Goal: Information Seeking & Learning: Learn about a topic

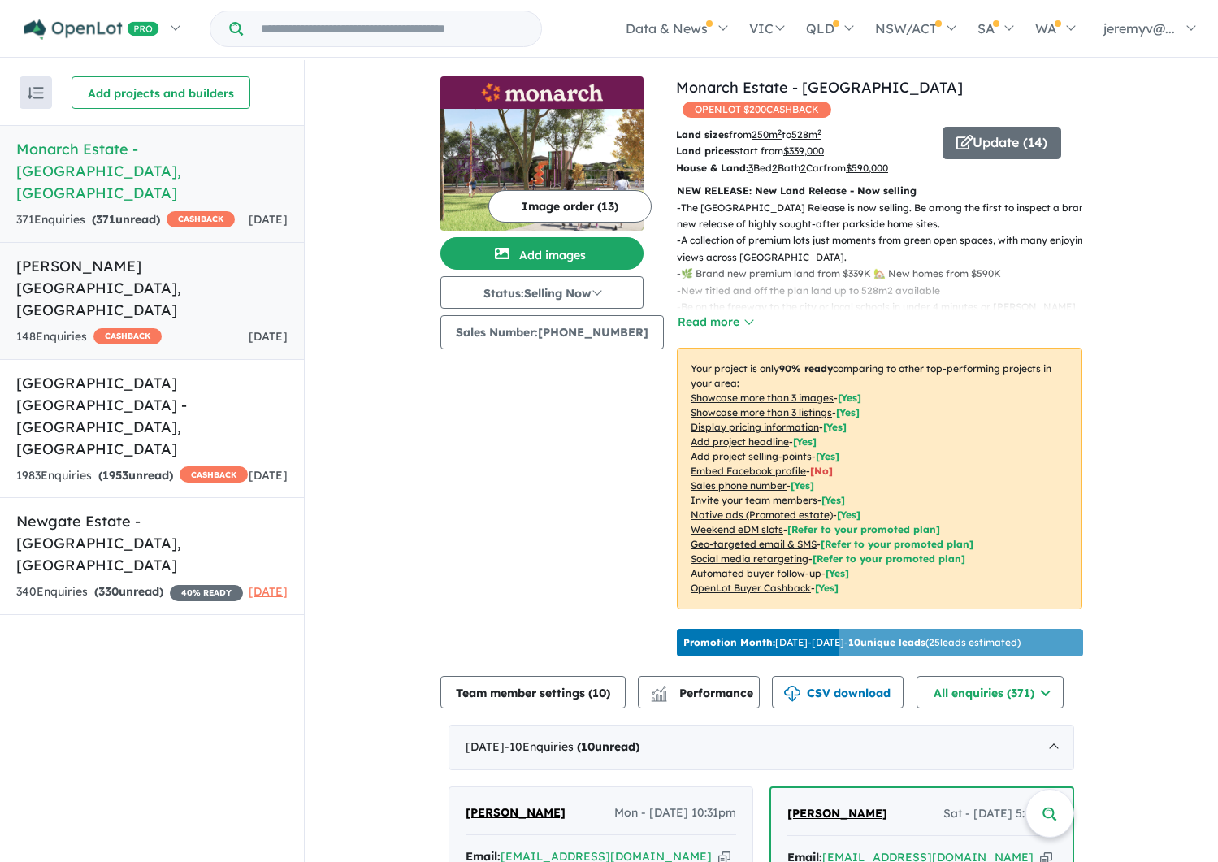
click at [68, 255] on h5 "[PERSON_NAME][GEOGRAPHIC_DATA] , [GEOGRAPHIC_DATA]" at bounding box center [151, 288] width 271 height 66
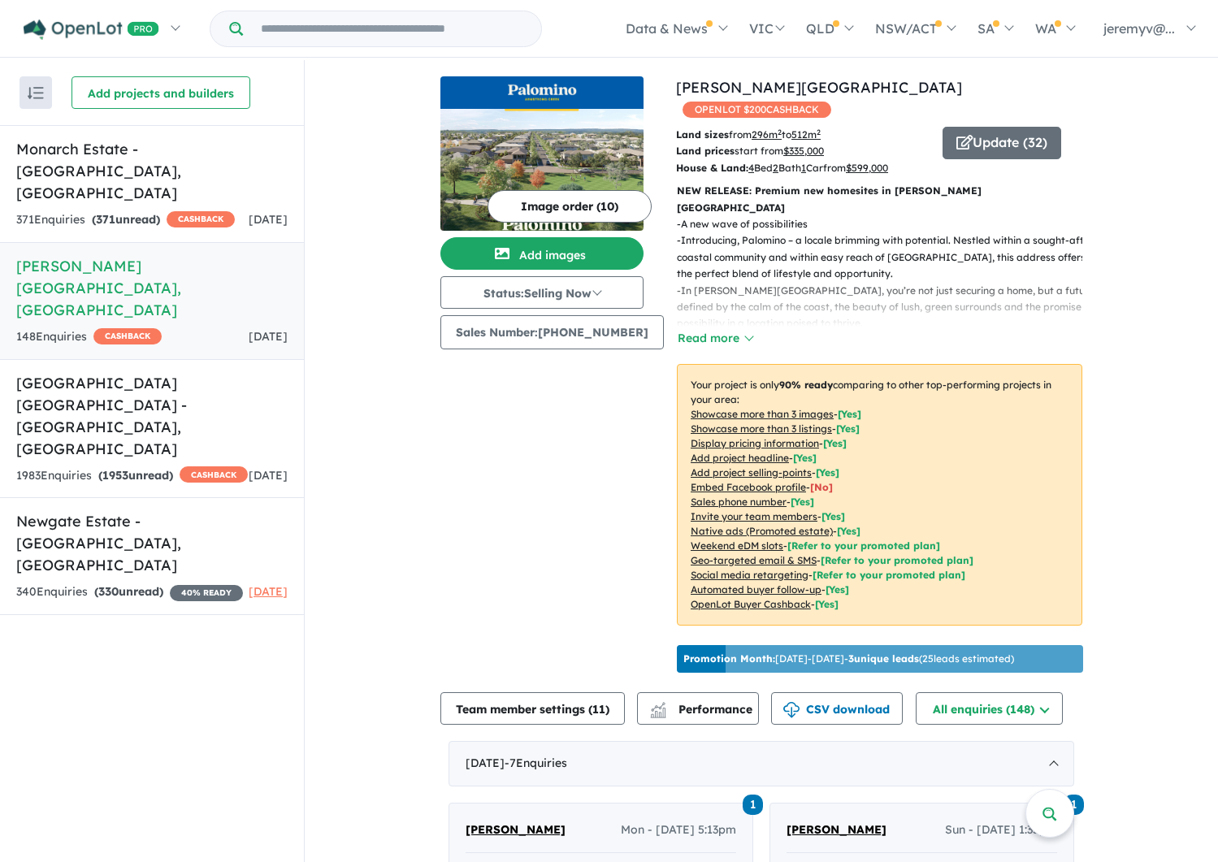
drag, startPoint x: 496, startPoint y: 23, endPoint x: 557, endPoint y: 384, distance: 366.8
click at [553, 385] on div "Image order ( 10 ) Add images Status: Selling Now In Planning Coming Soon Selli…" at bounding box center [559, 377] width 236 height 603
click at [972, 127] on button "Update ( 32 )" at bounding box center [1002, 143] width 119 height 33
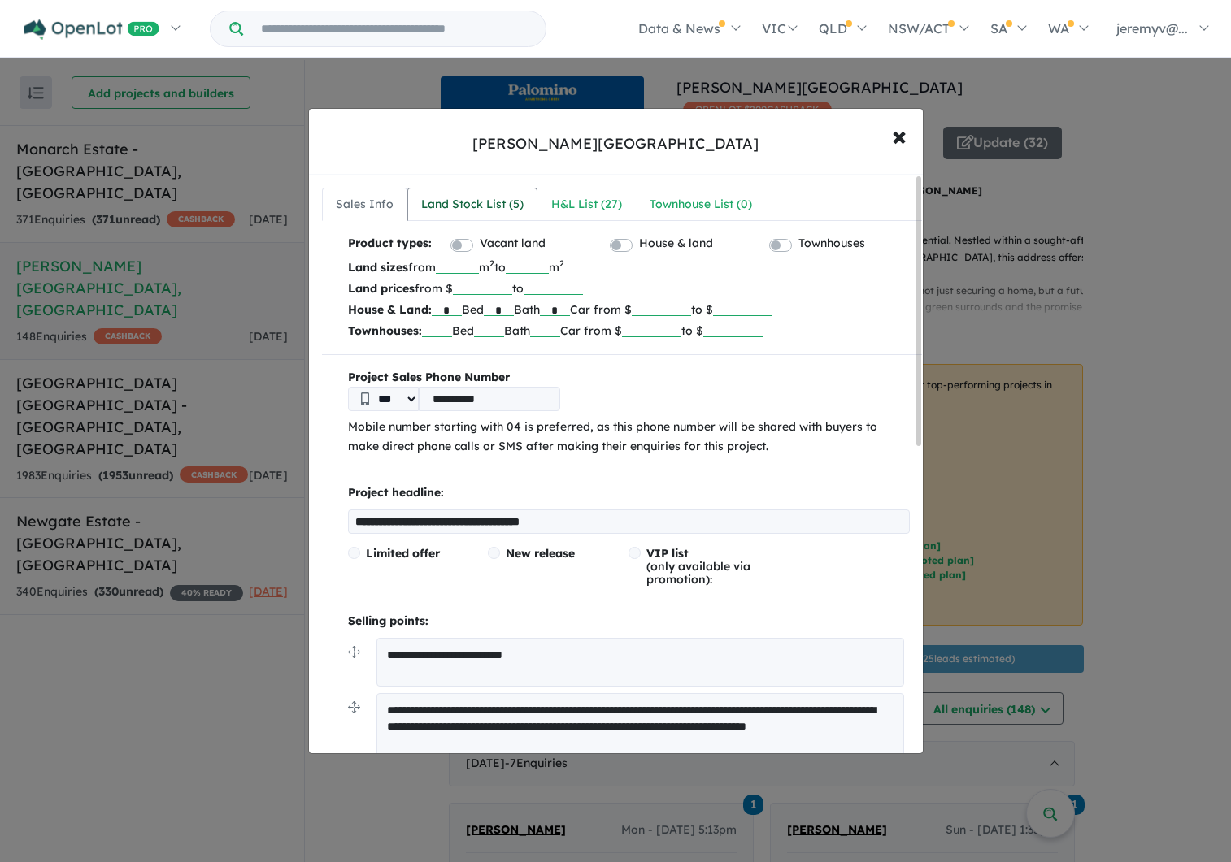
click at [486, 203] on div "Land Stock List ( 5 )" at bounding box center [472, 205] width 102 height 20
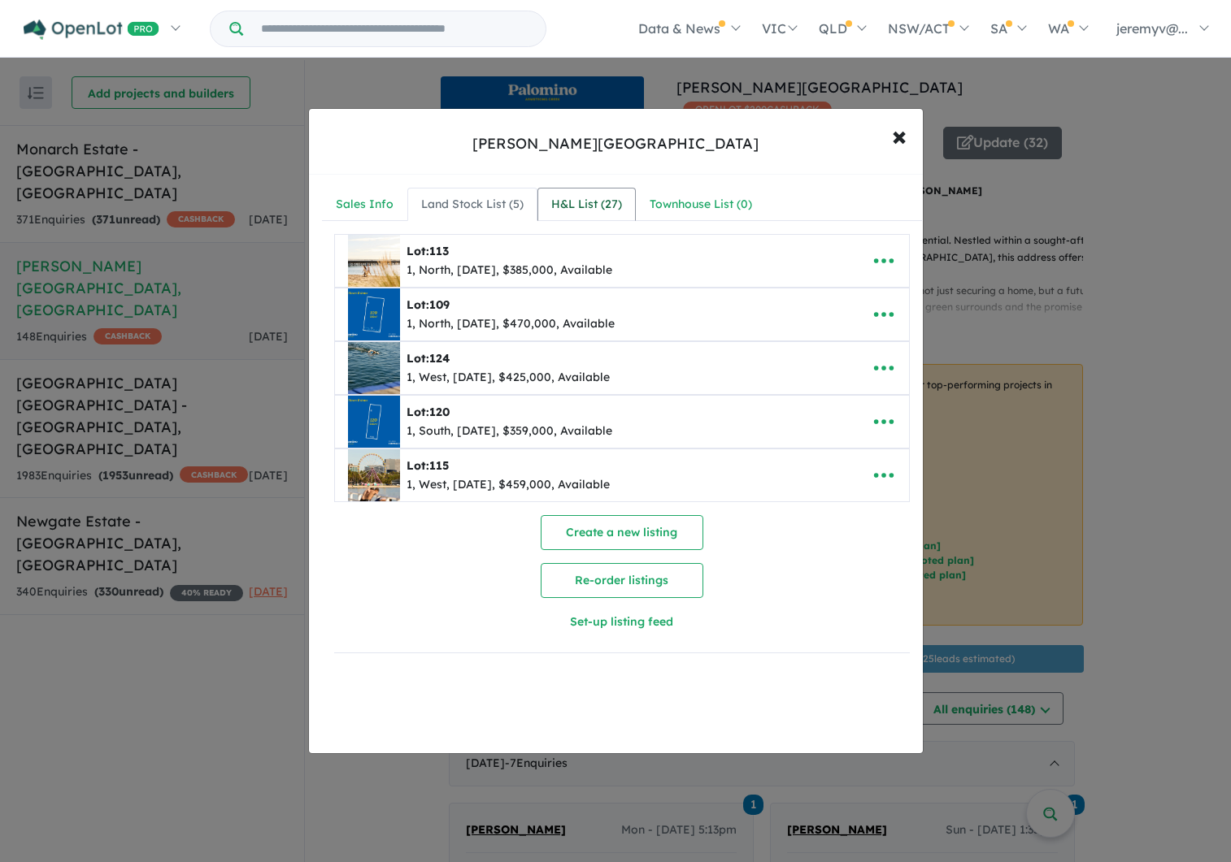
click at [595, 199] on div "H&L List ( 27 )" at bounding box center [586, 205] width 71 height 20
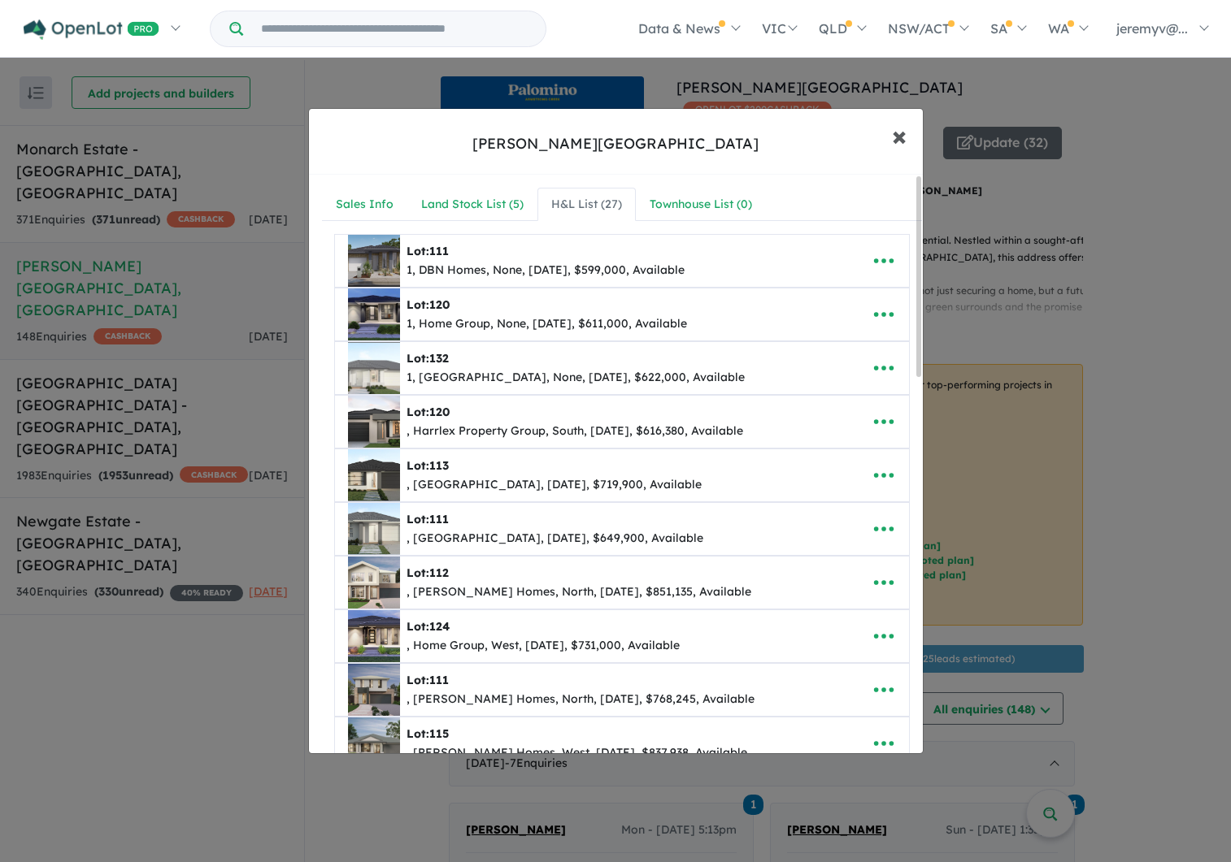
click at [901, 132] on span "×" at bounding box center [899, 135] width 15 height 35
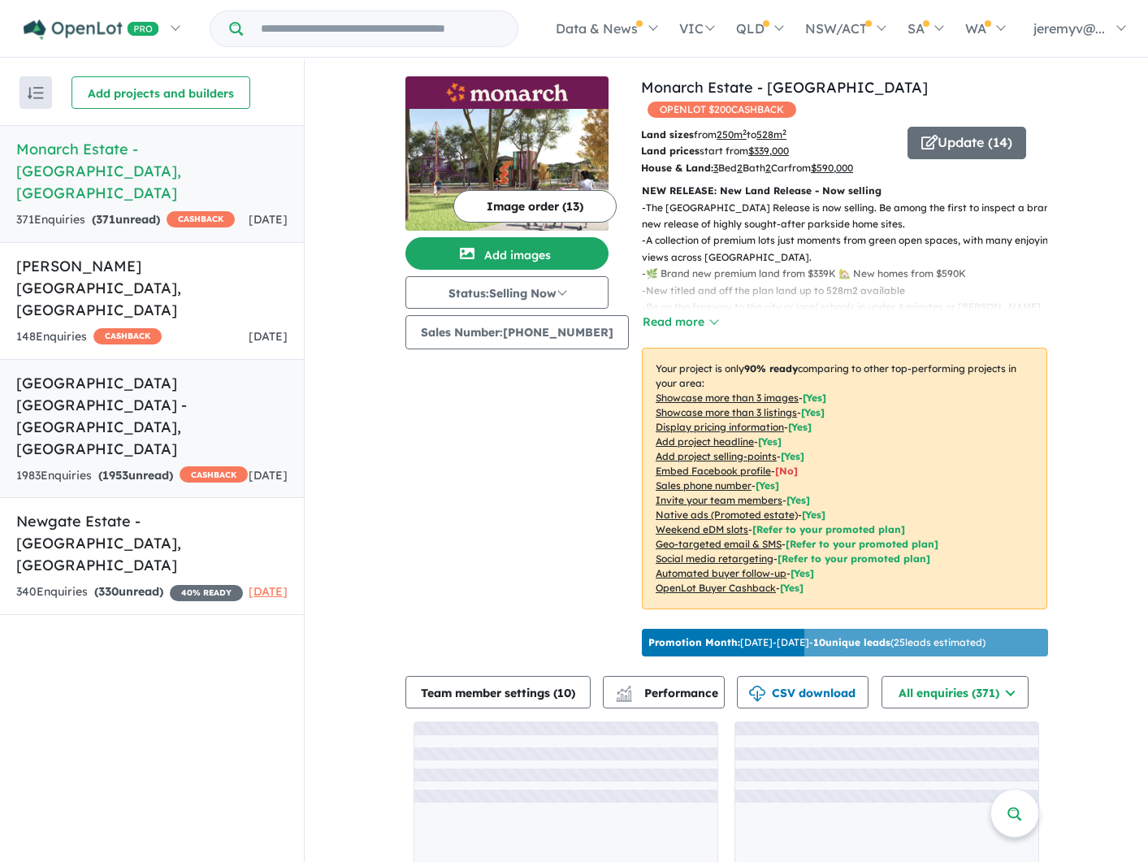
click at [126, 372] on h5 "[GEOGRAPHIC_DATA] [GEOGRAPHIC_DATA] - [GEOGRAPHIC_DATA] , [GEOGRAPHIC_DATA]" at bounding box center [151, 416] width 271 height 88
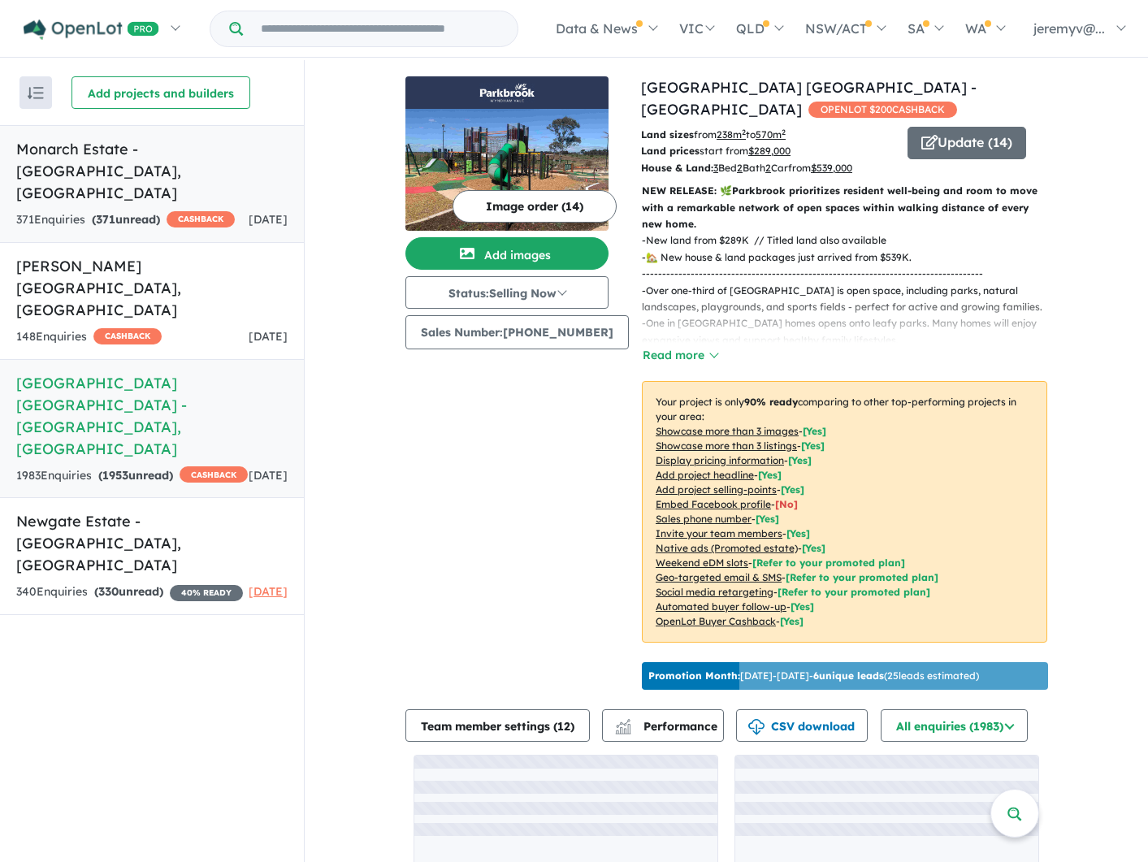
click at [131, 212] on strong "( 371 unread)" at bounding box center [126, 219] width 68 height 15
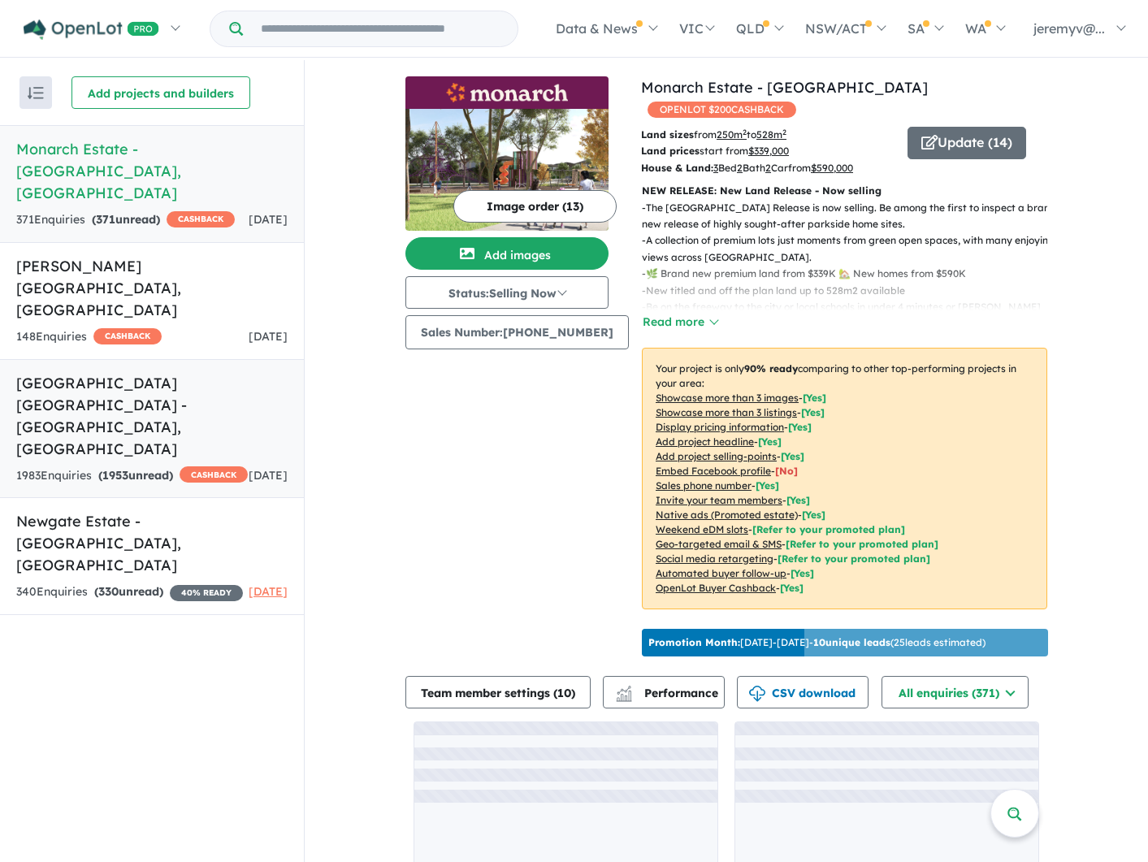
click at [149, 372] on h5 "[GEOGRAPHIC_DATA] [GEOGRAPHIC_DATA] - [GEOGRAPHIC_DATA] , [GEOGRAPHIC_DATA]" at bounding box center [151, 416] width 271 height 88
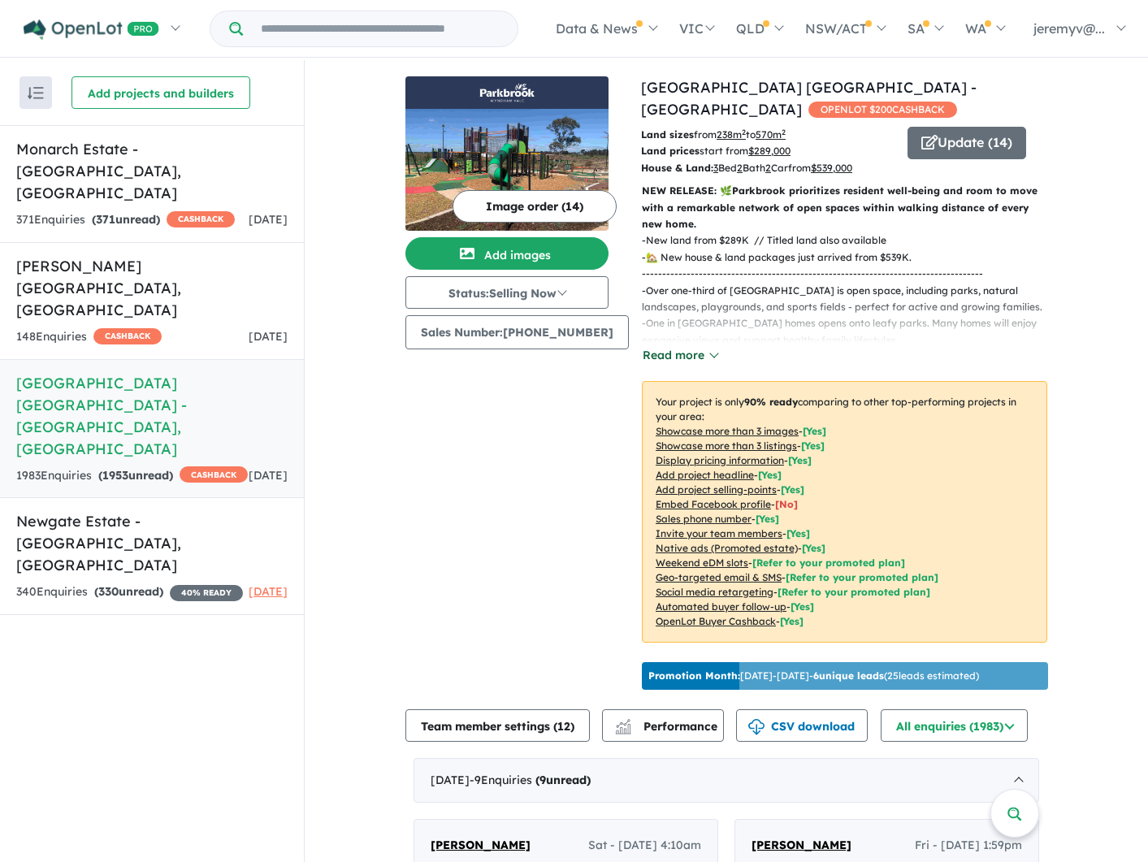
click at [670, 349] on button "Read more" at bounding box center [680, 355] width 76 height 19
